Goal: Transaction & Acquisition: Download file/media

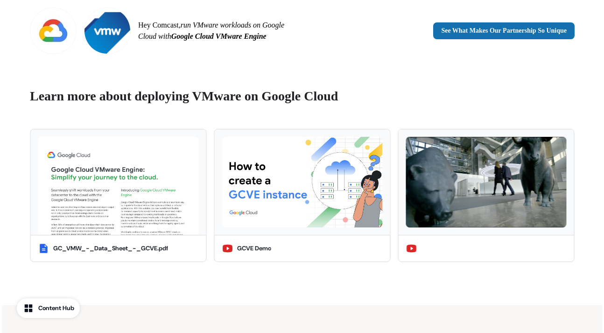
scroll to position [678, 0]
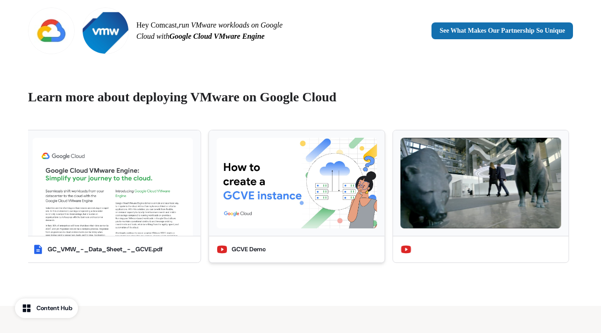
click at [251, 164] on img at bounding box center [297, 183] width 161 height 91
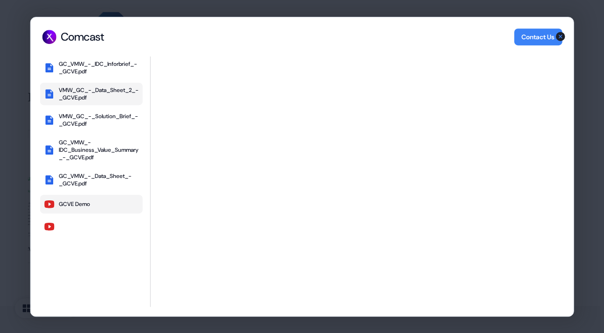
click at [85, 92] on div "VMW_GC_-_Data_Sheet_2_-_GCVE.pdf" at bounding box center [99, 93] width 80 height 15
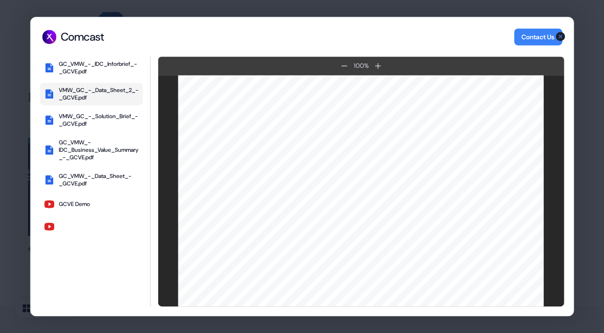
scroll to position [0, 0]
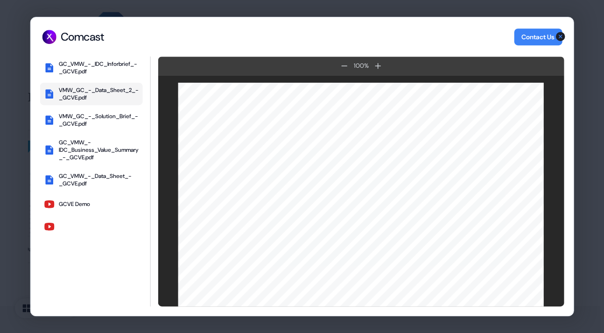
click at [118, 91] on div "VMW_GC_-_Data_Sheet_2_-_GCVE.pdf" at bounding box center [99, 93] width 80 height 15
click at [48, 91] on icon "button" at bounding box center [49, 93] width 8 height 9
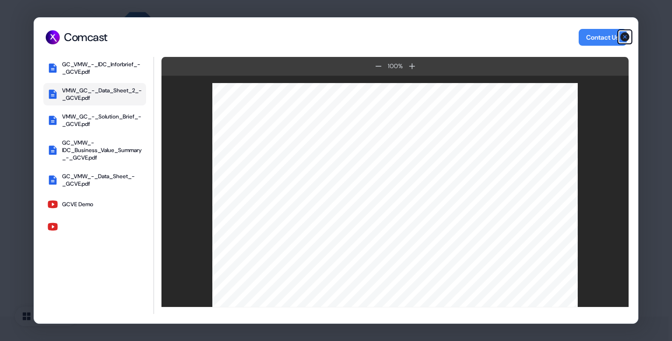
click at [600, 36] on icon "button" at bounding box center [624, 36] width 11 height 11
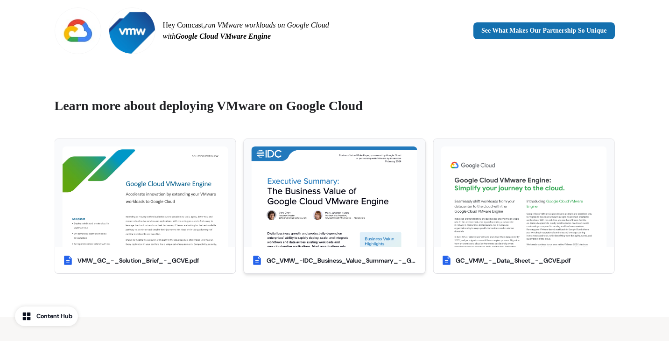
click at [412, 261] on div "GC_VMW_-IDC_Business_Value_Summary_-_GCVE.pdf" at bounding box center [341, 260] width 151 height 9
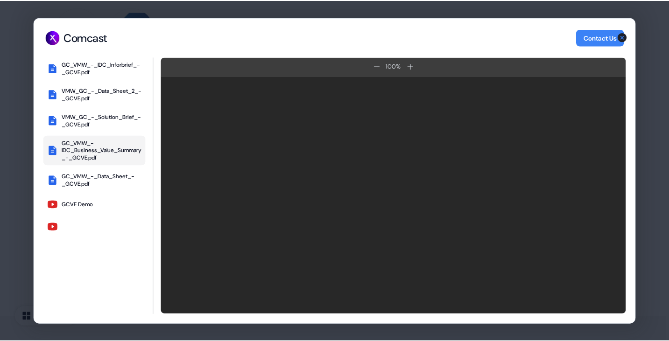
scroll to position [678, 0]
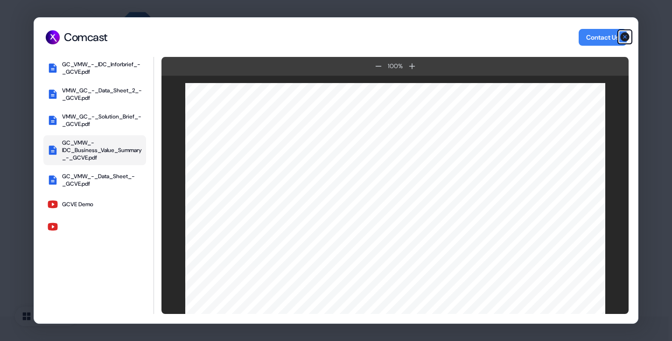
click at [600, 37] on icon "button" at bounding box center [624, 36] width 11 height 11
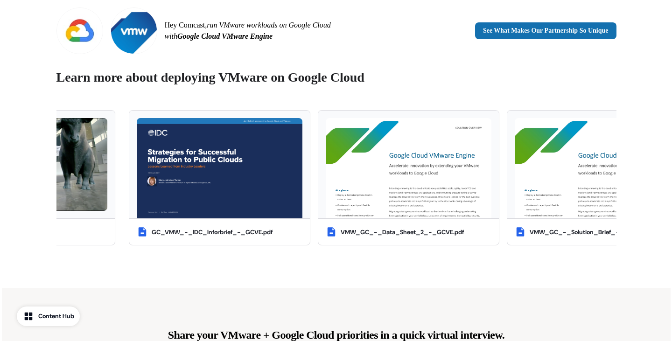
scroll to position [706, 0]
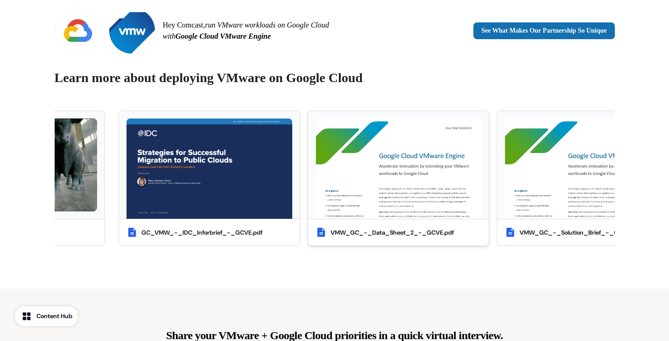
click at [352, 166] on img at bounding box center [398, 169] width 166 height 101
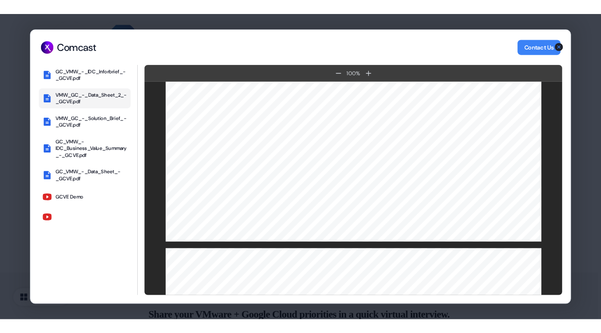
scroll to position [373, 0]
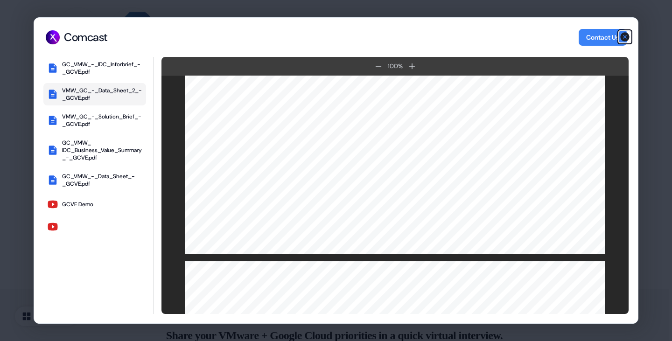
click at [600, 36] on icon "button" at bounding box center [624, 36] width 9 height 9
